Goal: Task Accomplishment & Management: Use online tool/utility

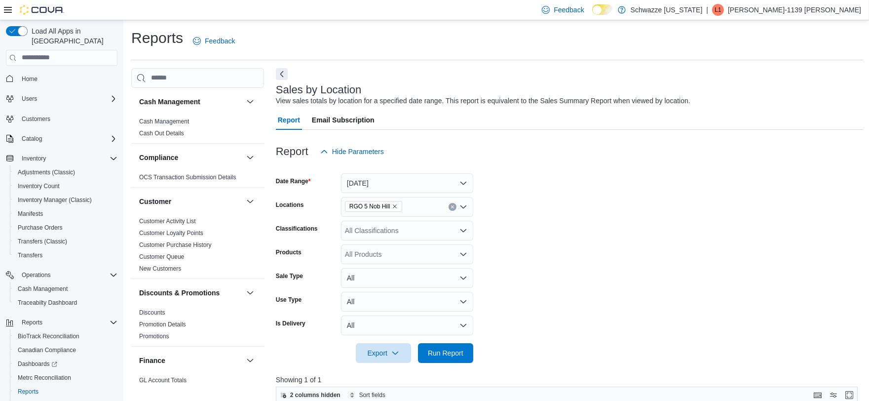
scroll to position [0, 362]
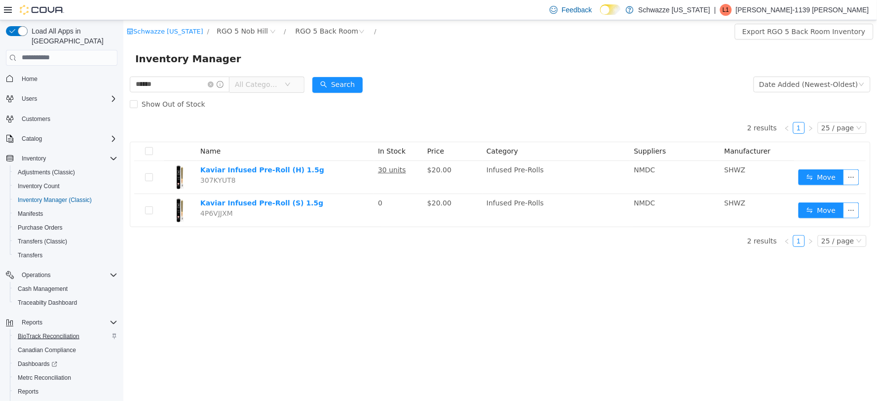
scroll to position [32, 0]
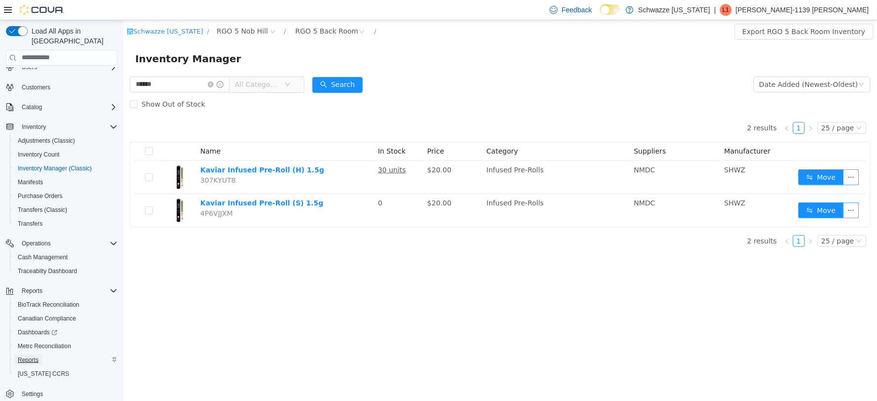
click at [26, 356] on span "Reports" at bounding box center [28, 360] width 21 height 8
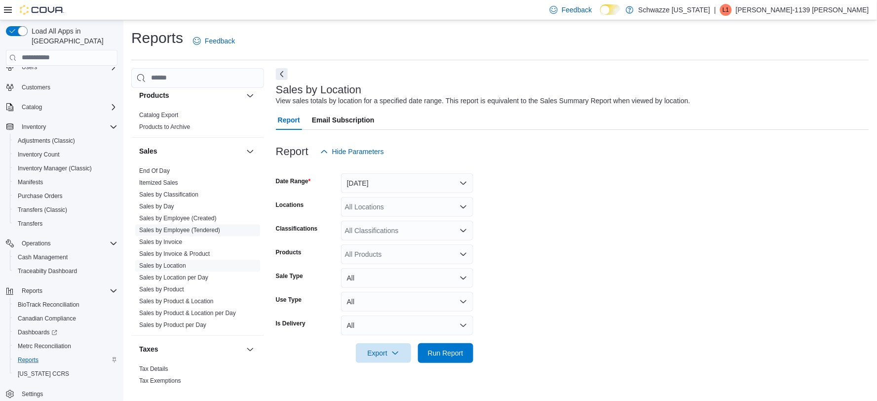
scroll to position [585, 0]
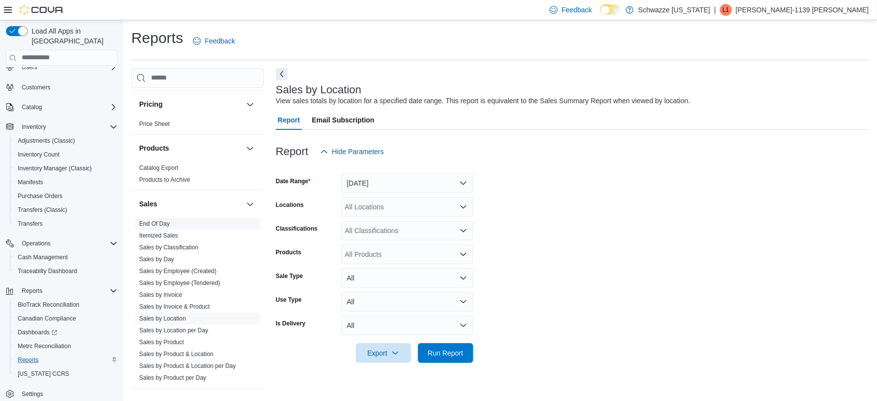
click at [158, 226] on link "End Of Day" at bounding box center [154, 224] width 31 height 7
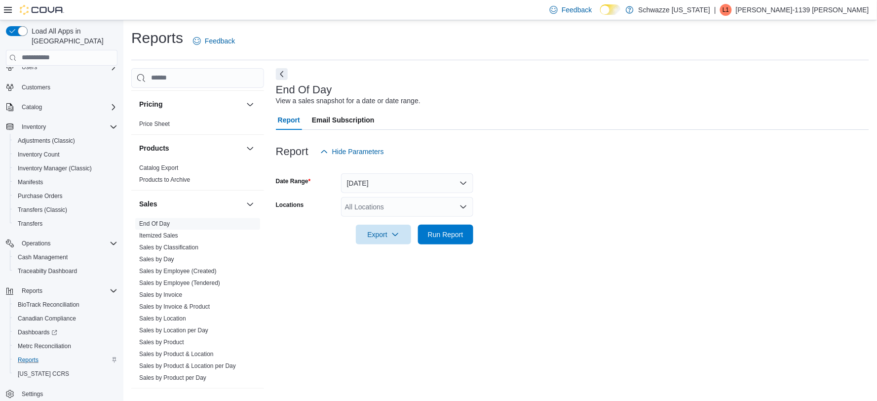
click at [562, 226] on form "Date Range [DATE] Locations All Locations Export Run Report" at bounding box center [572, 202] width 593 height 83
click at [432, 207] on div "All Locations" at bounding box center [407, 207] width 132 height 20
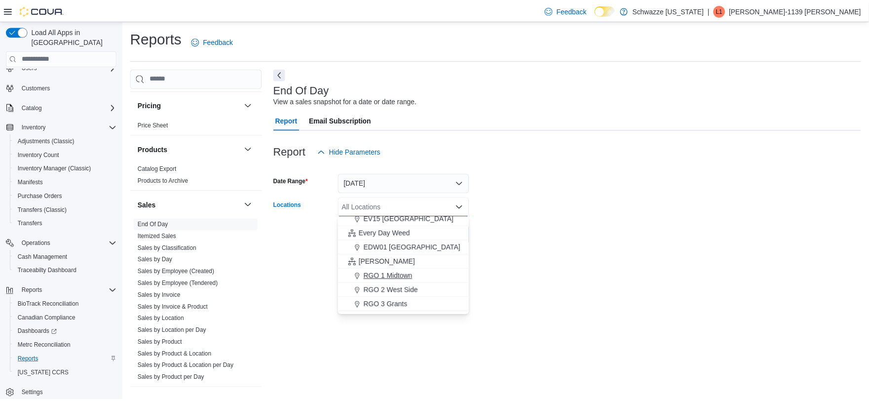
scroll to position [274, 0]
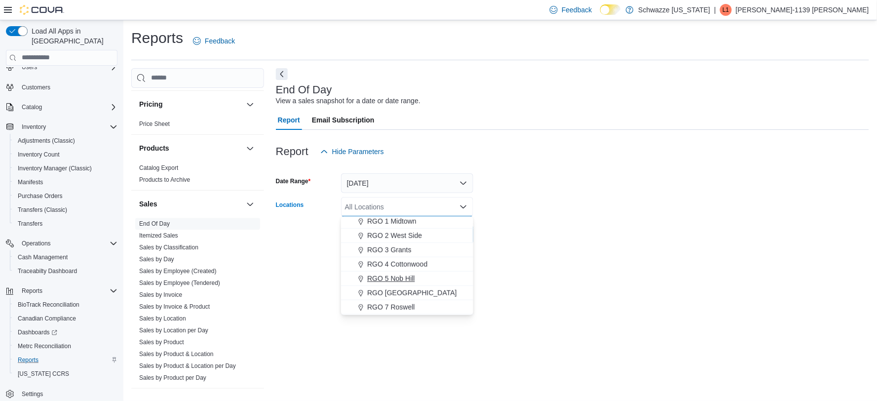
click at [412, 275] on span "RGO 5 Nob Hill" at bounding box center [390, 278] width 47 height 10
click at [581, 264] on div "End Of Day View a sales snapshot for a date or date range. Report Email Subscri…" at bounding box center [572, 228] width 593 height 320
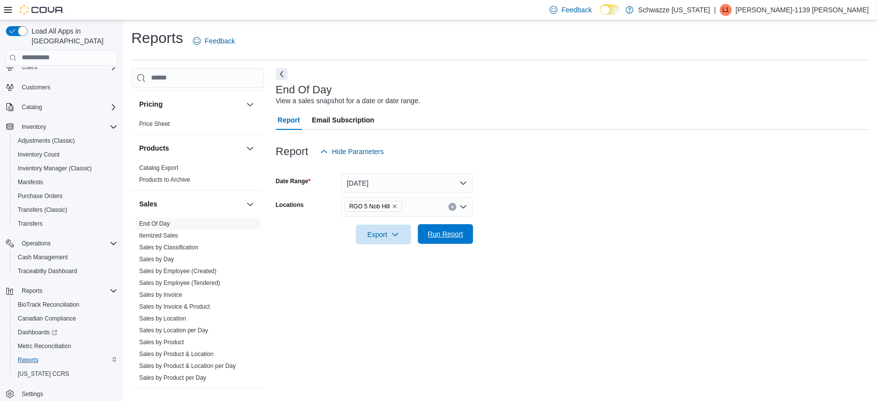
click at [463, 239] on span "Run Report" at bounding box center [445, 234] width 43 height 20
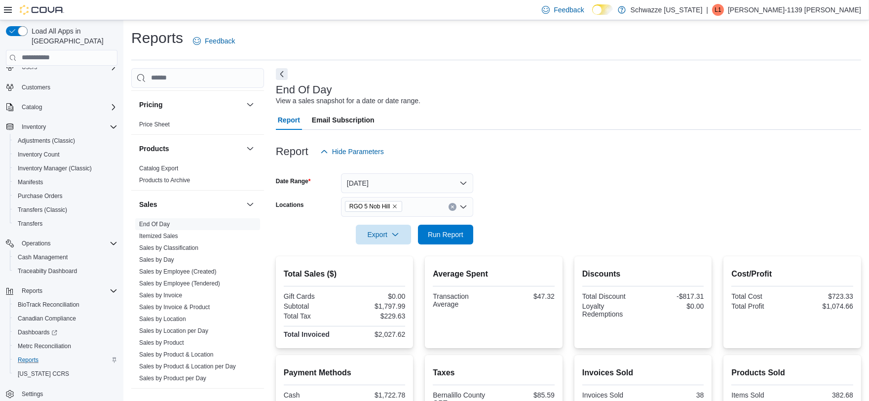
click at [502, 217] on div at bounding box center [568, 221] width 585 height 8
click at [450, 233] on span "Run Report" at bounding box center [446, 234] width 36 height 10
click at [447, 232] on span "Run Report" at bounding box center [446, 234] width 36 height 10
